Goal: Information Seeking & Learning: Compare options

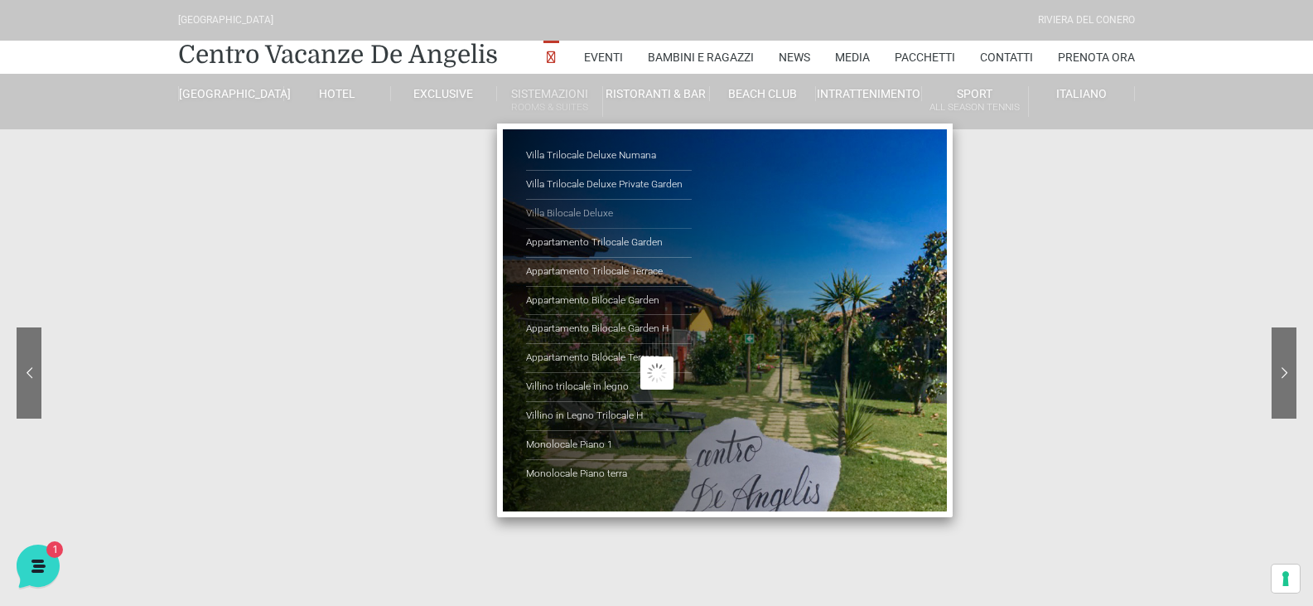
click at [564, 218] on link "Villa Bilocale Deluxe" at bounding box center [609, 214] width 166 height 29
click at [580, 206] on link "Villa Bilocale Deluxe" at bounding box center [609, 214] width 166 height 29
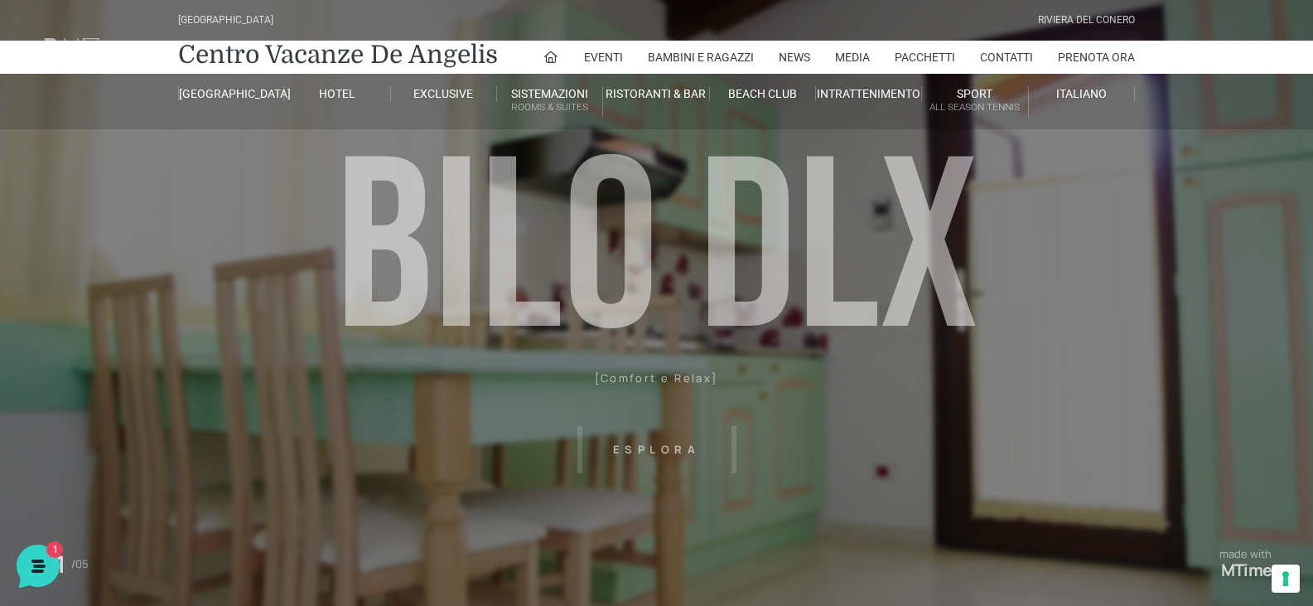
click at [664, 452] on header "Villaggio Hotel Resort Riviera Del Conero Centro Vacanze De Angelis Eventi Miss…" at bounding box center [656, 373] width 1313 height 746
click at [666, 450] on header "Villaggio Hotel Resort Riviera Del Conero Centro Vacanze De Angelis Eventi Miss…" at bounding box center [656, 373] width 1313 height 746
drag, startPoint x: 682, startPoint y: 279, endPoint x: 669, endPoint y: 352, distance: 74.1
click at [679, 290] on header "Villaggio Hotel Resort Riviera Del Conero Centro Vacanze De Angelis Eventi Miss…" at bounding box center [656, 373] width 1313 height 746
click at [664, 385] on header "Villaggio Hotel Resort Riviera Del Conero Centro Vacanze De Angelis Eventi Miss…" at bounding box center [656, 373] width 1313 height 746
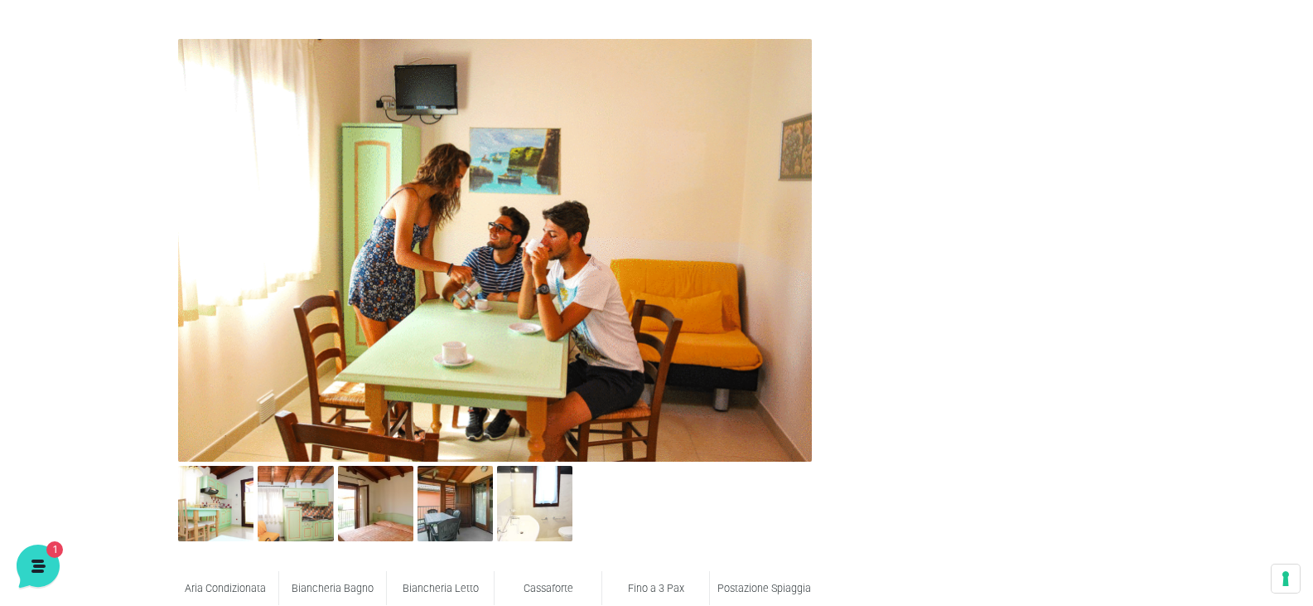
scroll to position [663, 0]
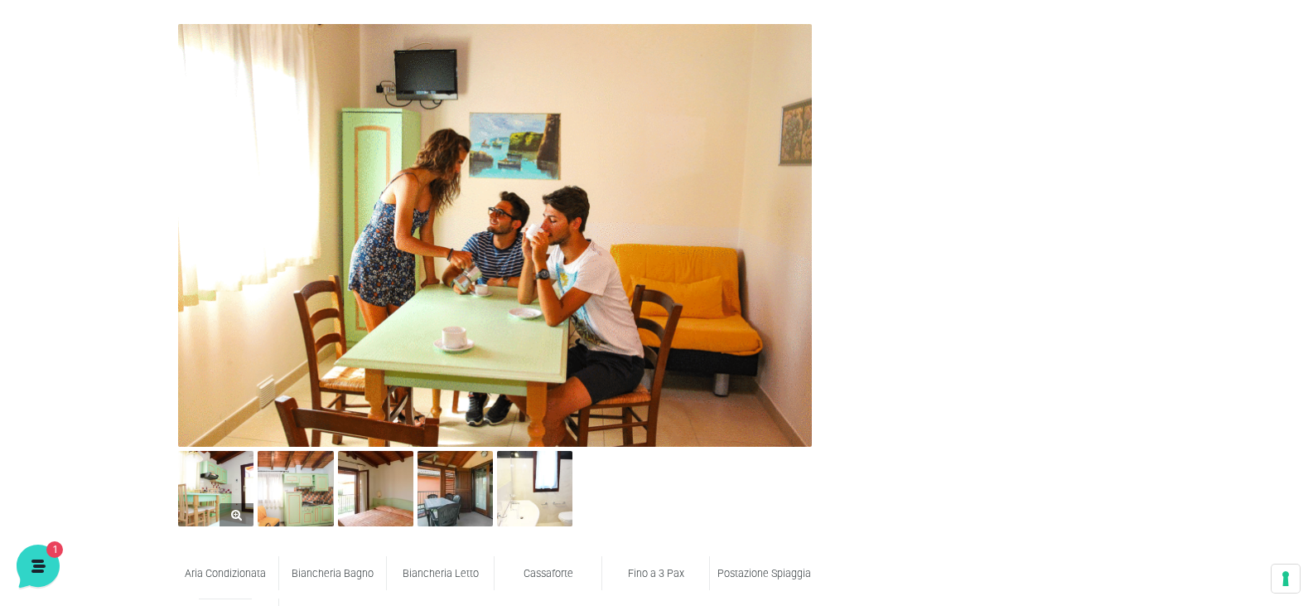
click at [205, 495] on img at bounding box center [215, 488] width 75 height 75
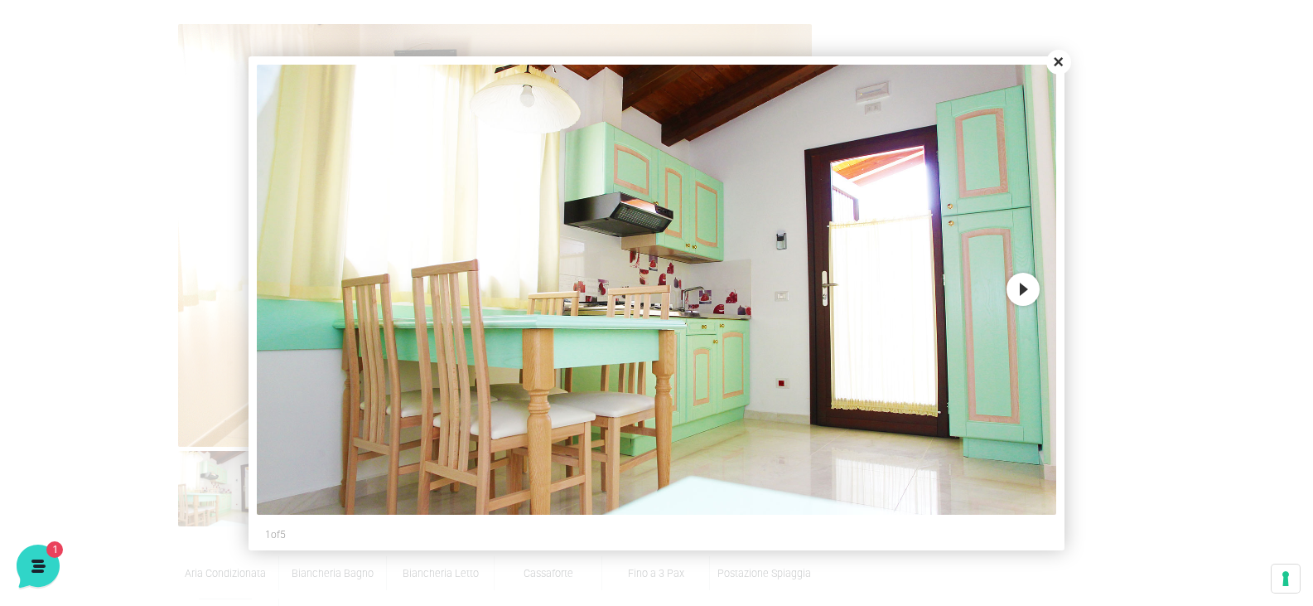
click at [1017, 290] on button "Next" at bounding box center [1023, 289] width 33 height 33
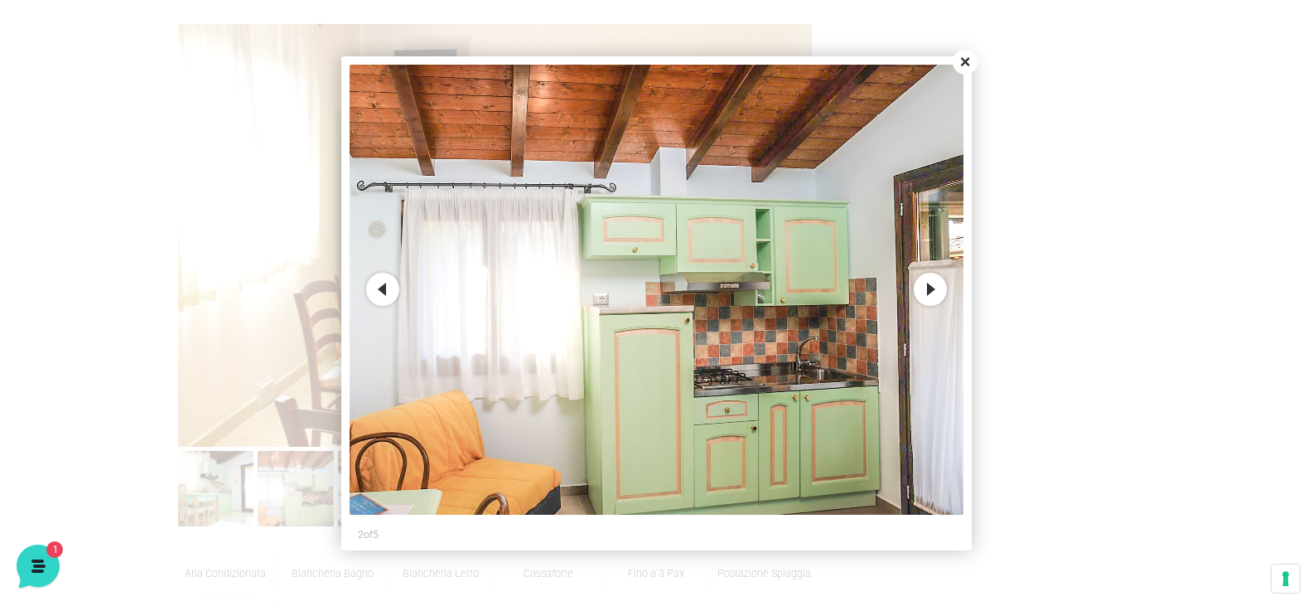
click at [935, 283] on button "Next" at bounding box center [930, 289] width 33 height 33
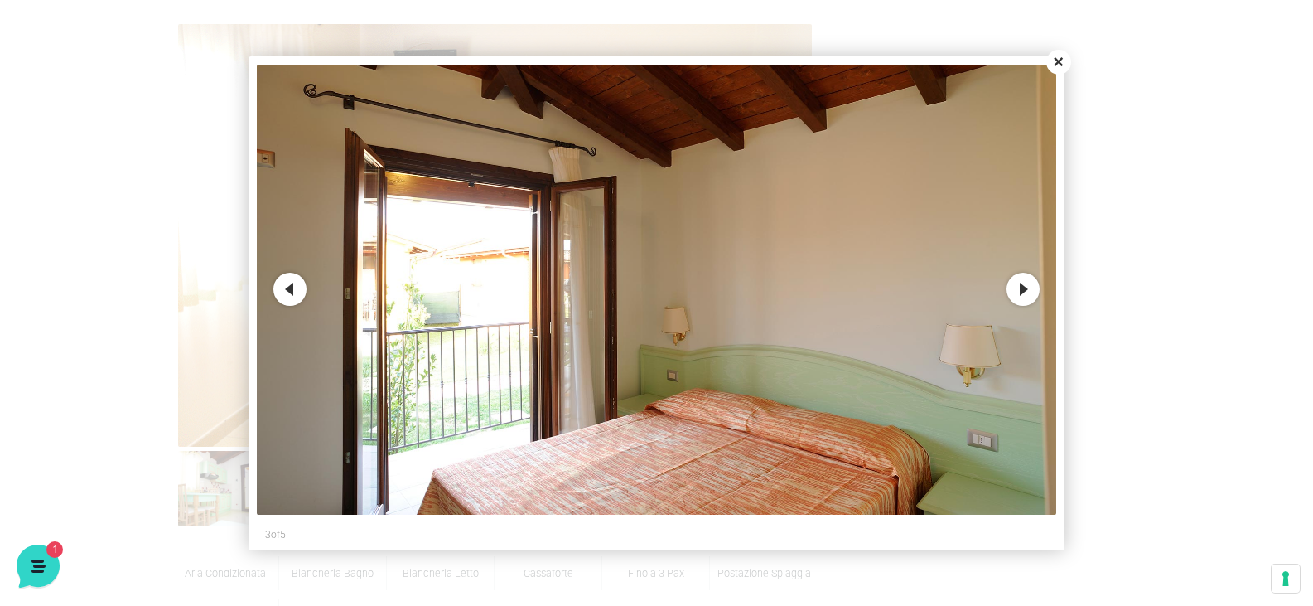
click at [1012, 283] on button "Next" at bounding box center [1023, 289] width 33 height 33
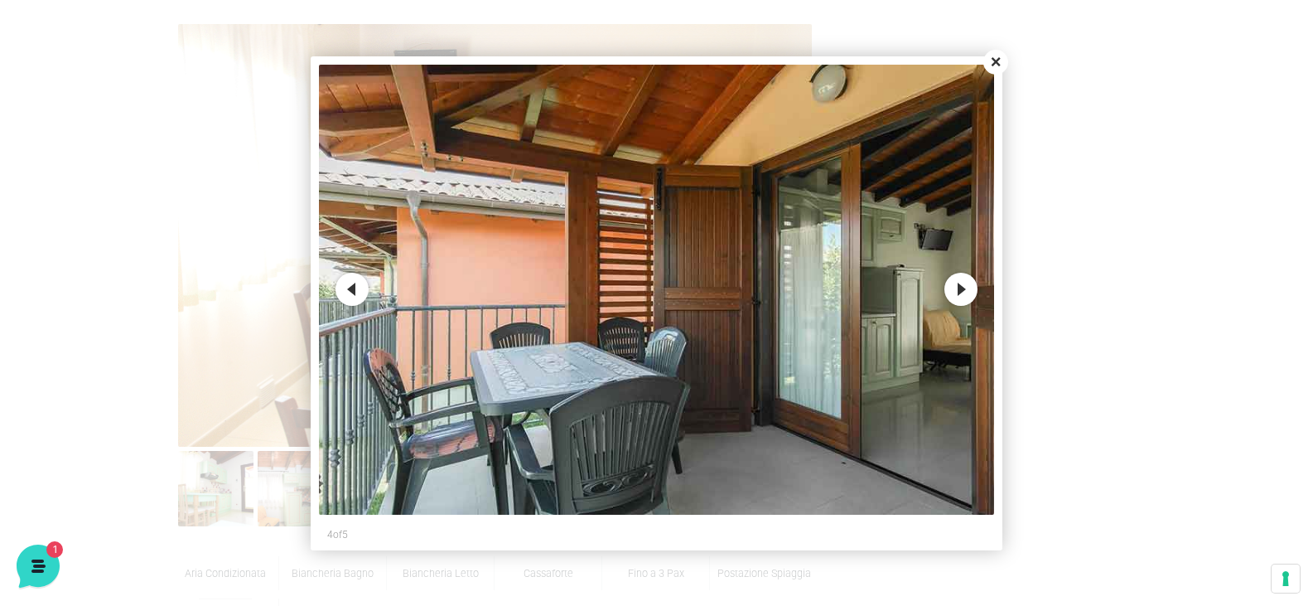
click at [968, 286] on button "Next" at bounding box center [960, 289] width 33 height 33
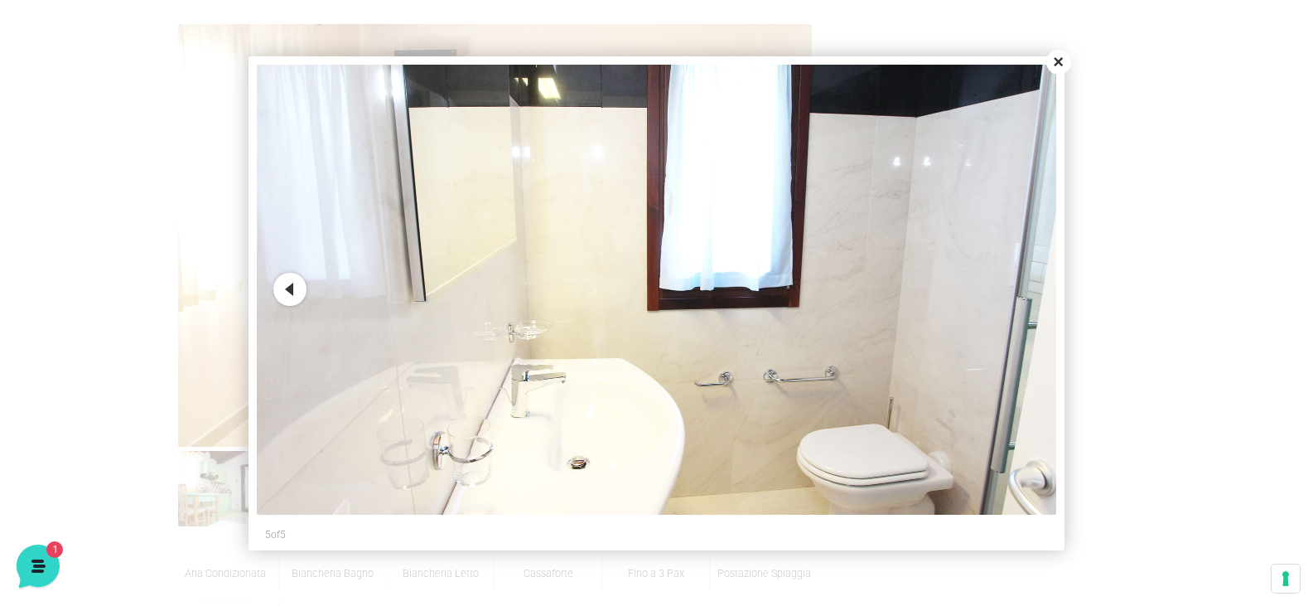
click at [1054, 60] on button "Close" at bounding box center [1058, 62] width 25 height 25
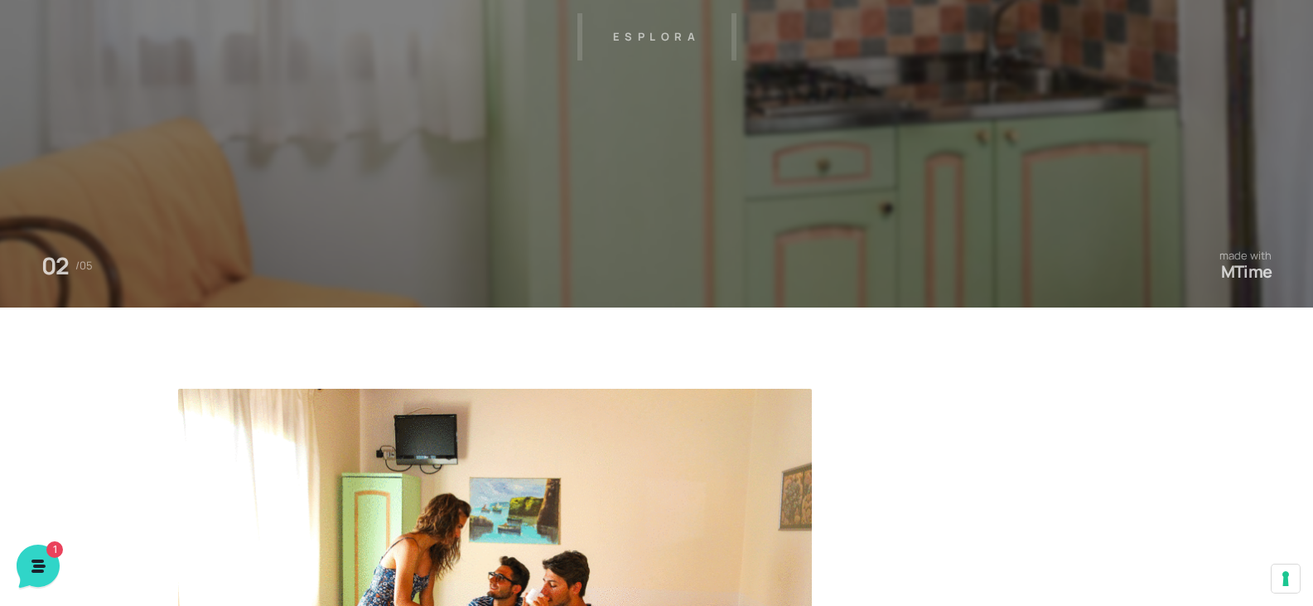
scroll to position [83, 0]
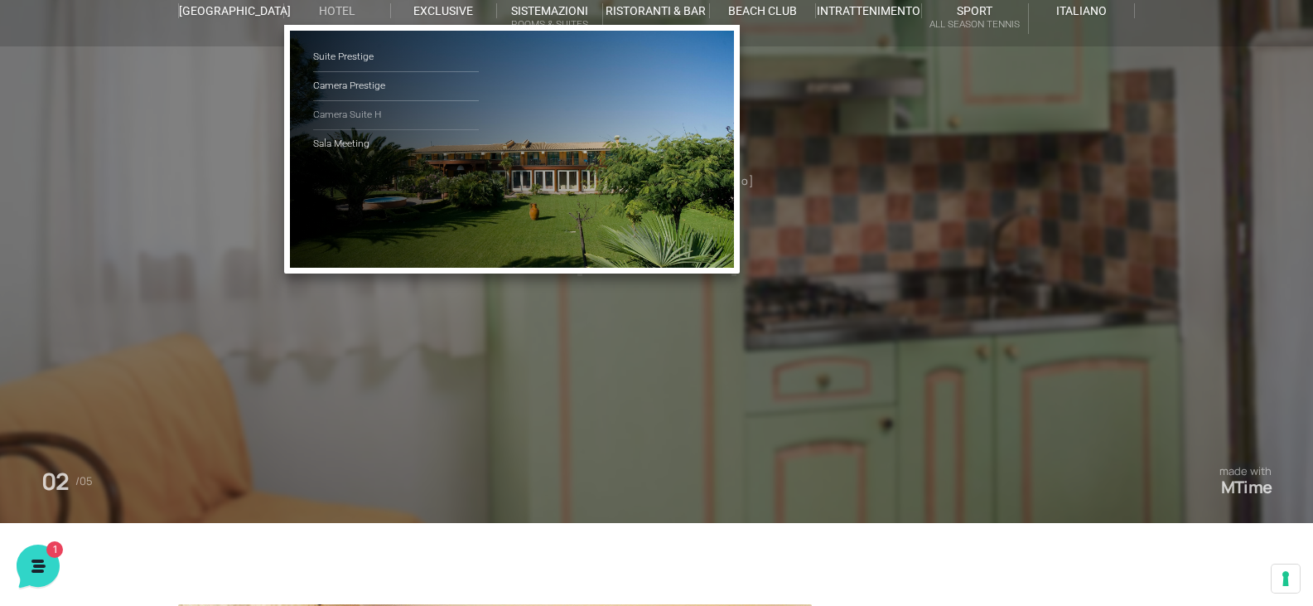
click at [346, 112] on link "Camera Suite H" at bounding box center [396, 115] width 166 height 29
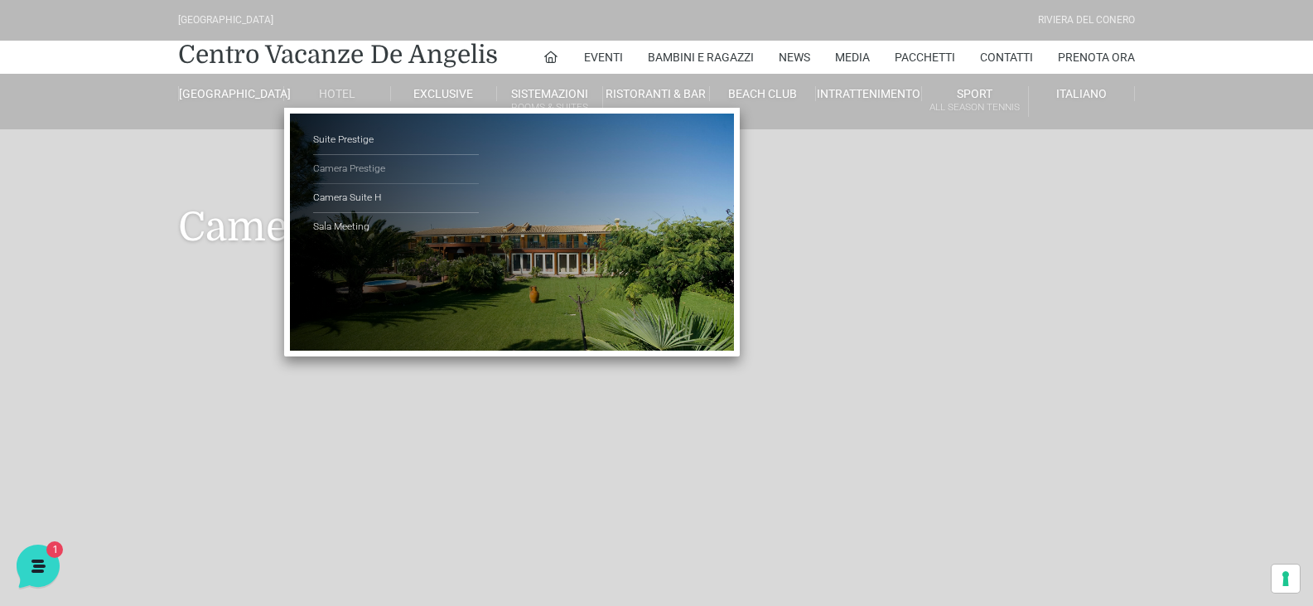
click at [351, 174] on link "Camera Prestige" at bounding box center [396, 169] width 166 height 29
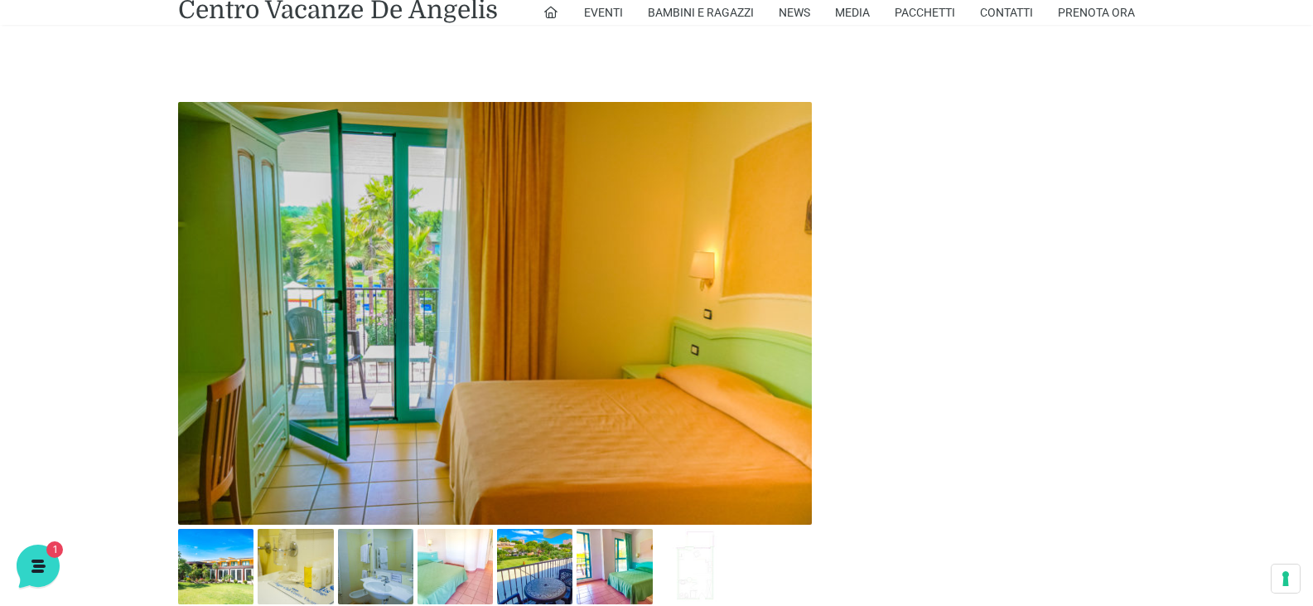
scroll to position [828, 0]
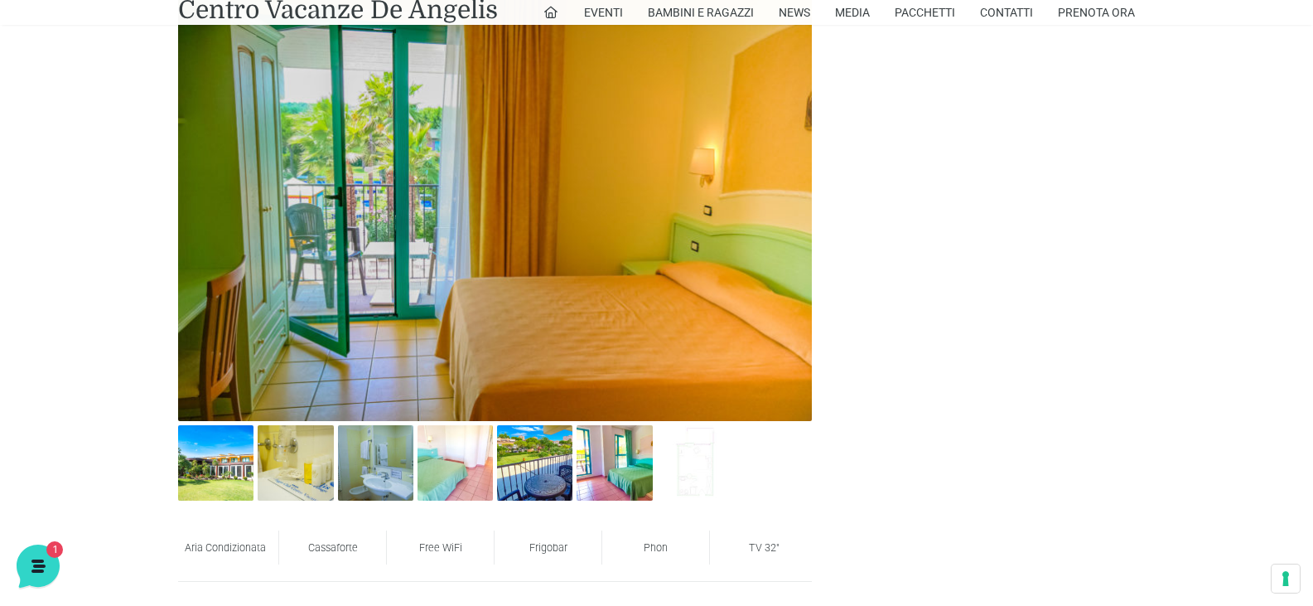
click at [432, 250] on img at bounding box center [495, 209] width 634 height 423
click at [314, 459] on img at bounding box center [295, 462] width 75 height 75
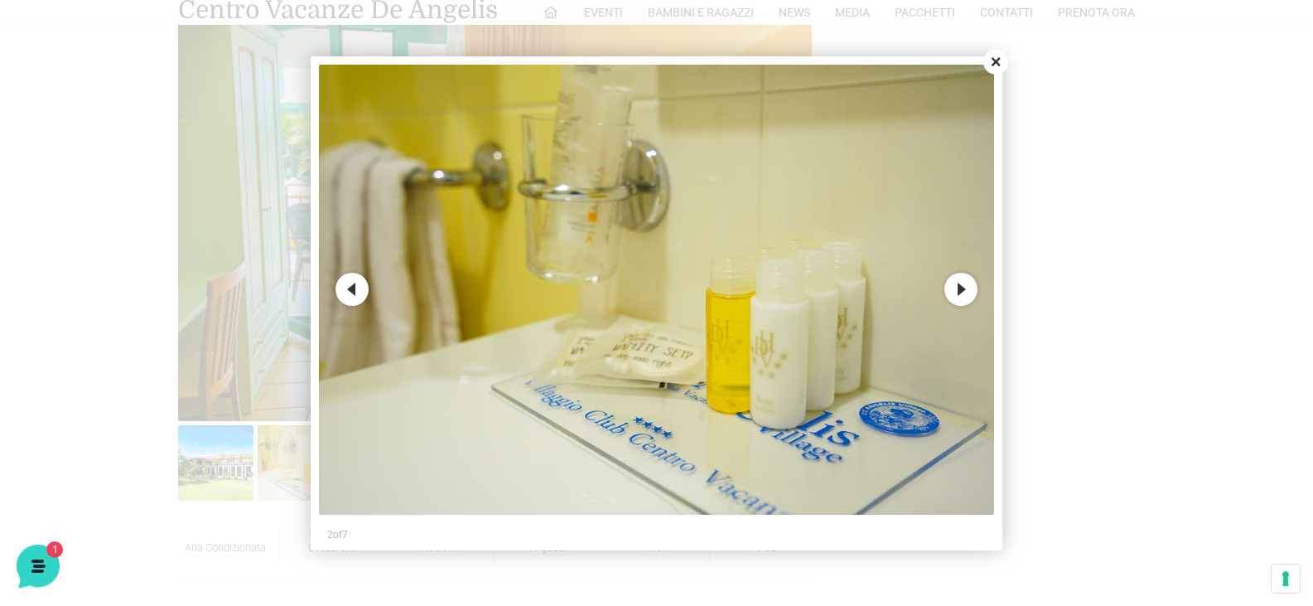
click at [954, 283] on button "Next" at bounding box center [960, 289] width 33 height 33
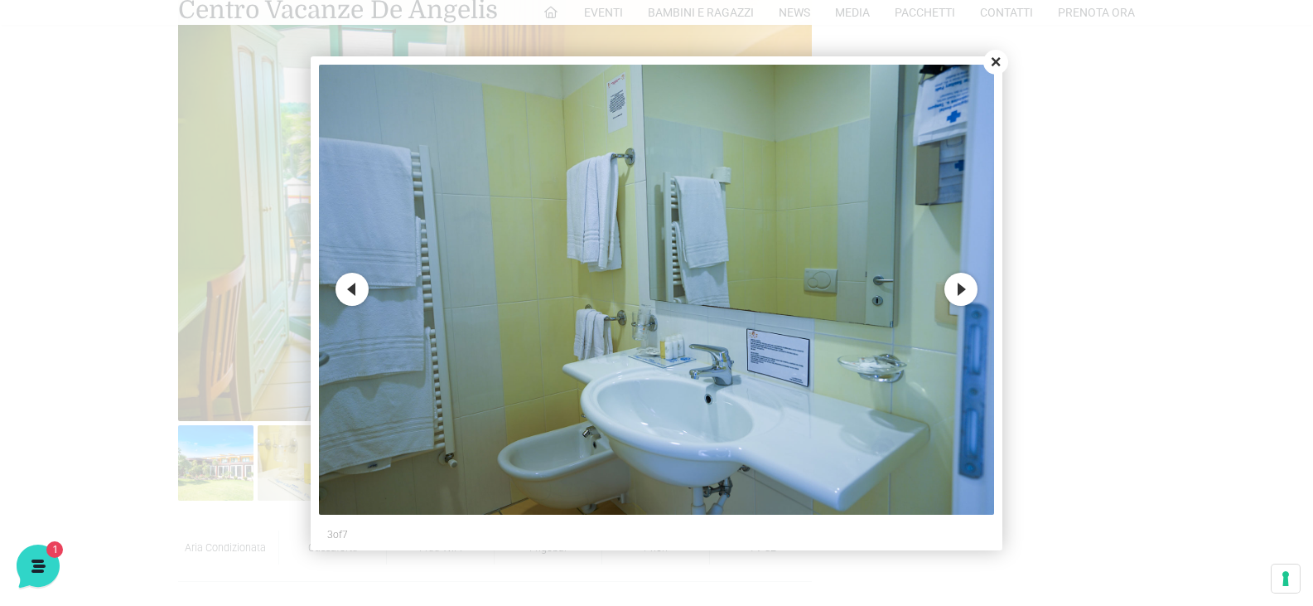
click at [954, 284] on button "Next" at bounding box center [960, 289] width 33 height 33
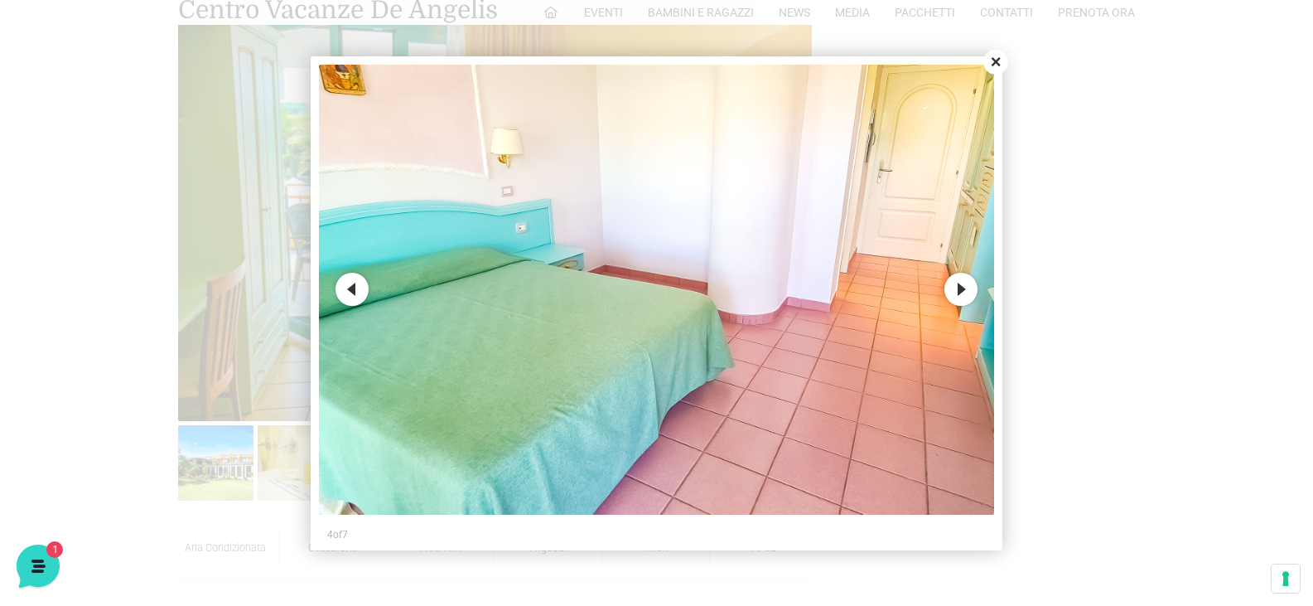
click at [954, 283] on button "Next" at bounding box center [960, 289] width 33 height 33
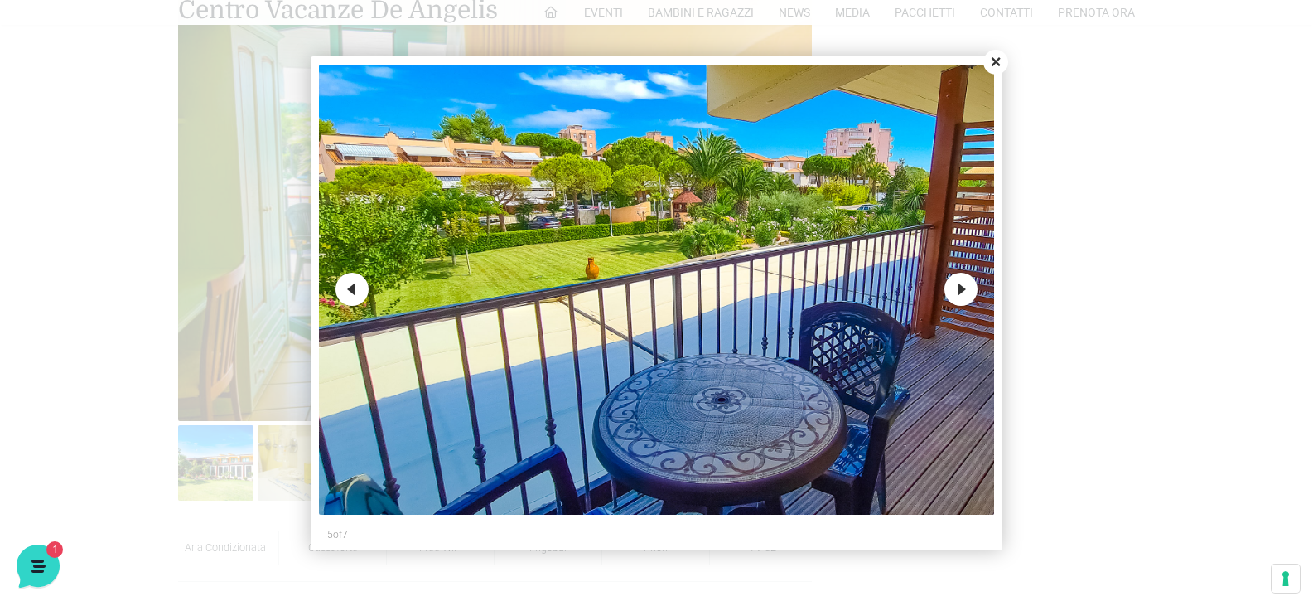
click at [954, 283] on button "Next" at bounding box center [960, 289] width 33 height 33
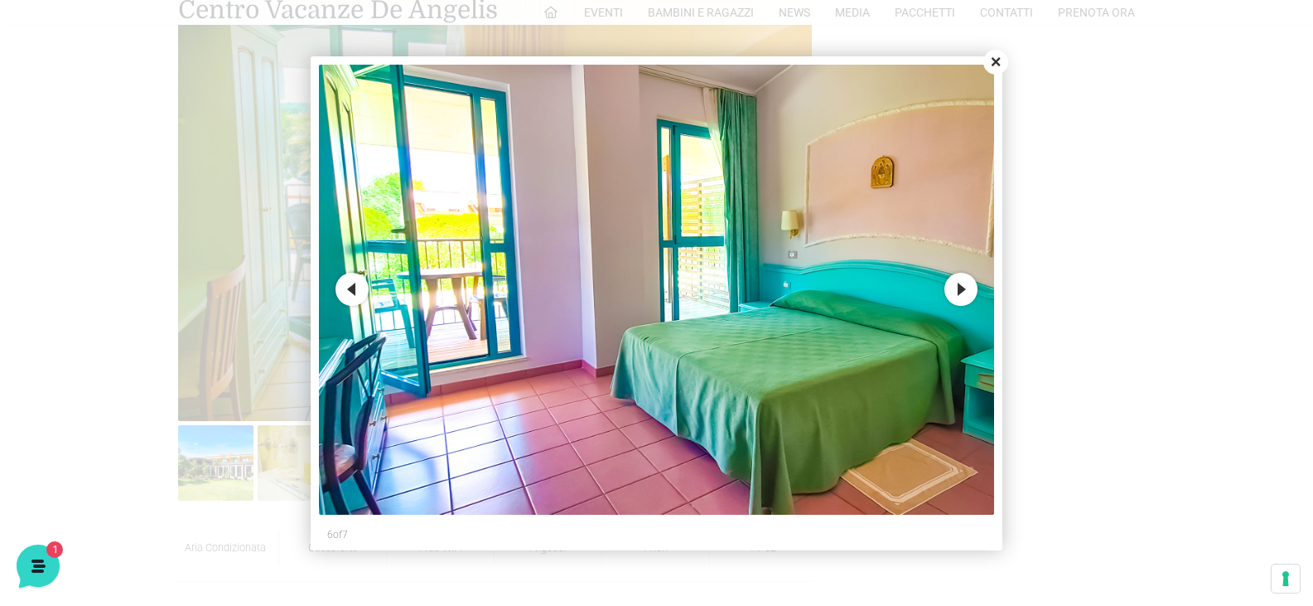
click at [954, 283] on button "Next" at bounding box center [960, 289] width 33 height 33
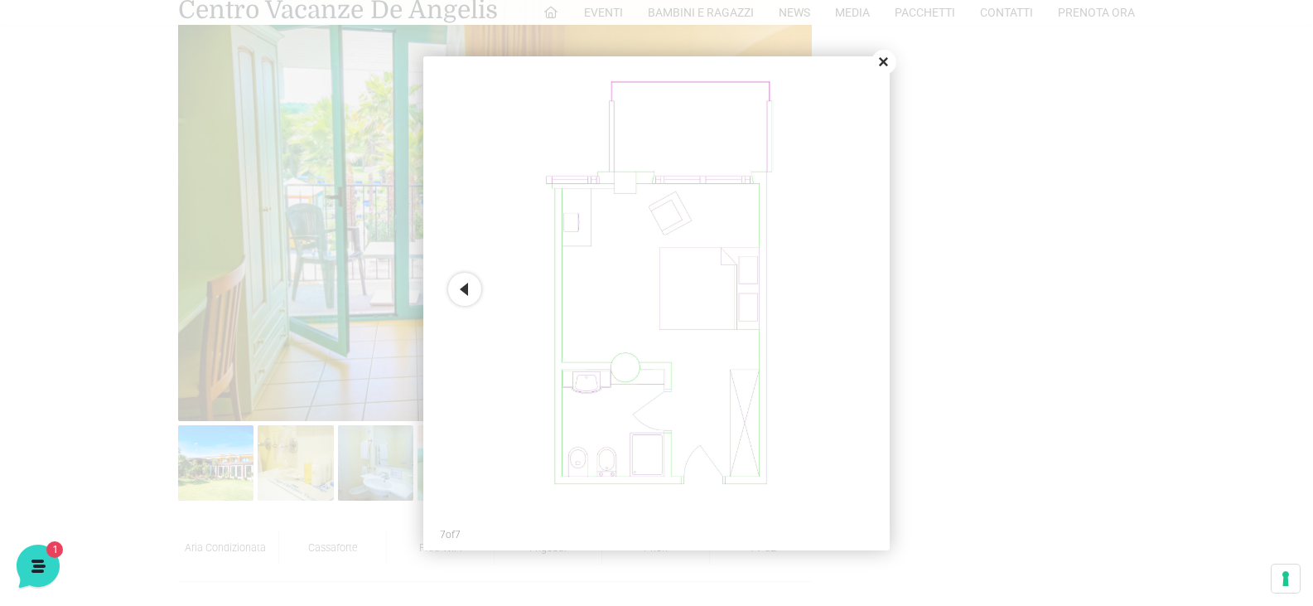
click at [884, 52] on button "Close" at bounding box center [884, 62] width 25 height 25
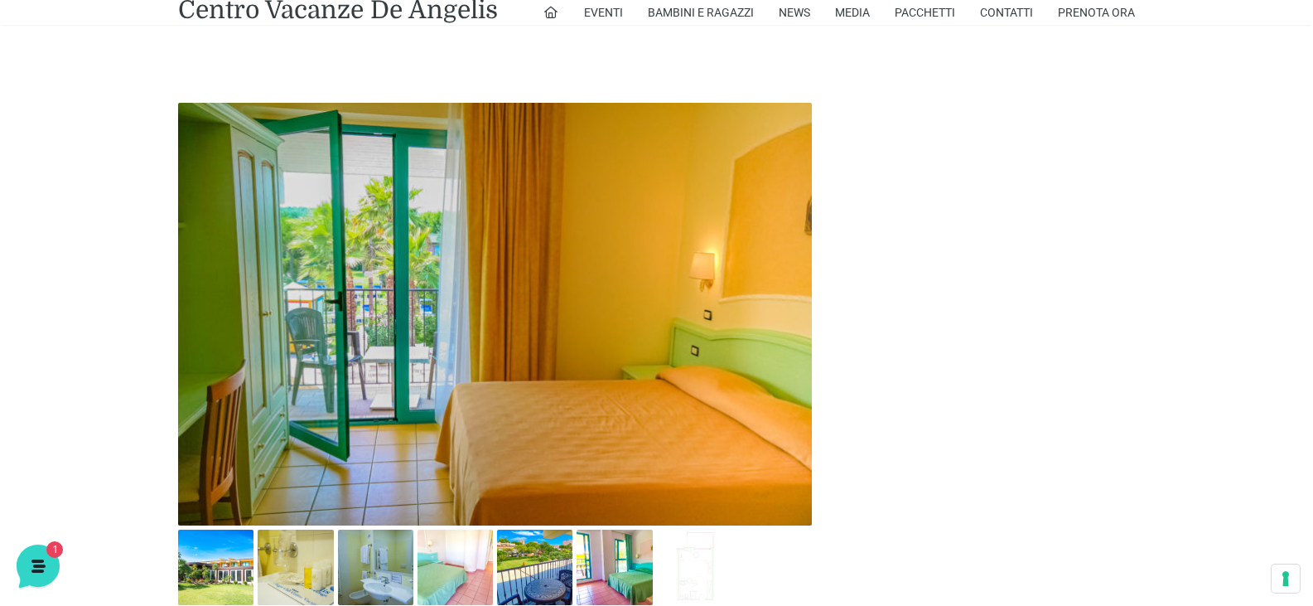
scroll to position [663, 0]
